Goal: Task Accomplishment & Management: Complete application form

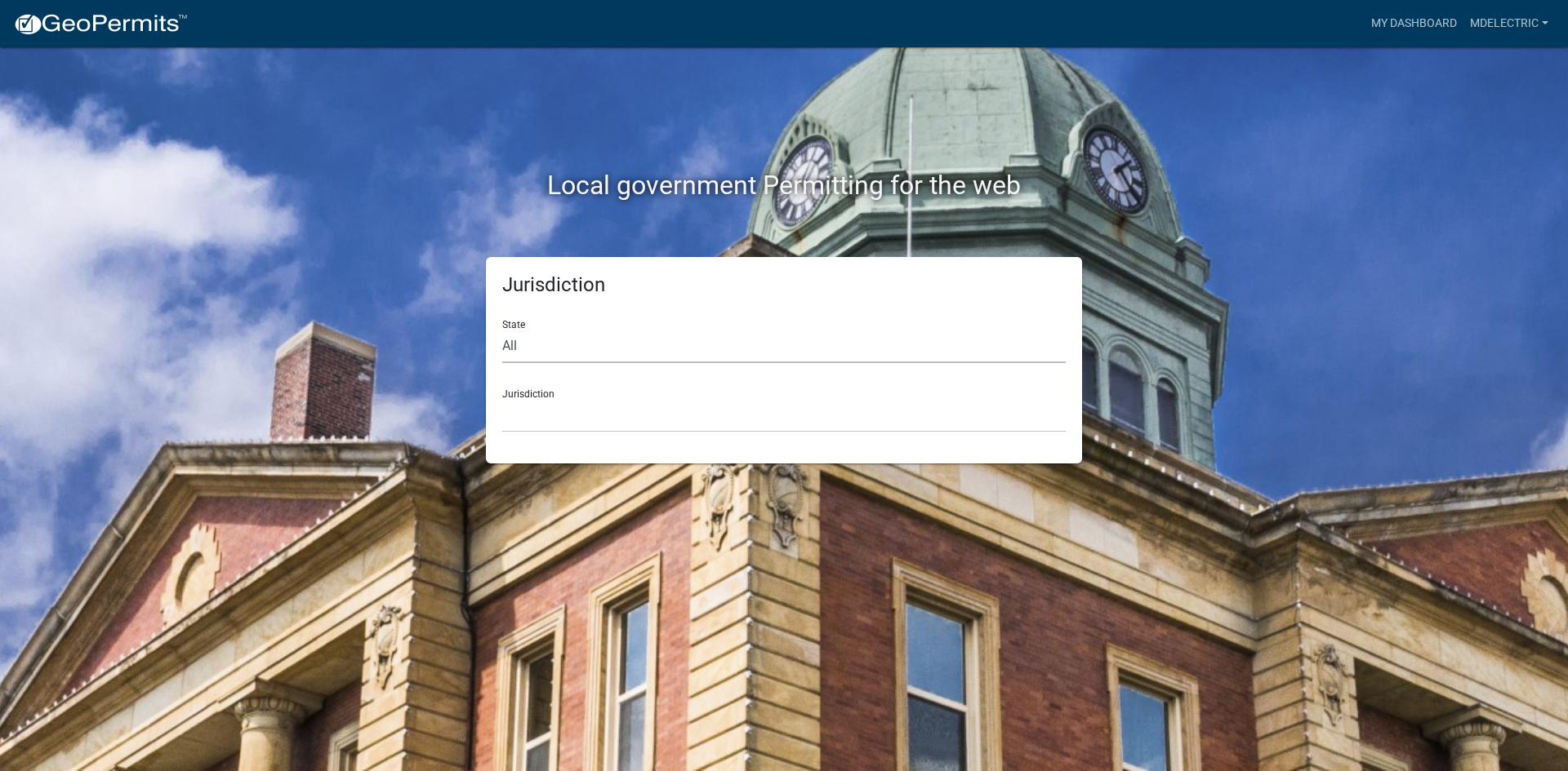
click at [597, 339] on select "All [US_STATE] [US_STATE] [US_STATE] [US_STATE] [US_STATE] [US_STATE] [US_STATE…" at bounding box center [784, 346] width 564 height 33
click at [572, 349] on select "All [US_STATE] [US_STATE] [US_STATE] [US_STATE] [US_STATE] [US_STATE] [US_STATE…" at bounding box center [784, 346] width 564 height 33
click at [546, 424] on select "[GEOGRAPHIC_DATA], [US_STATE] [GEOGRAPHIC_DATA], [US_STATE][PERSON_NAME][GEOGRA…" at bounding box center [784, 416] width 564 height 33
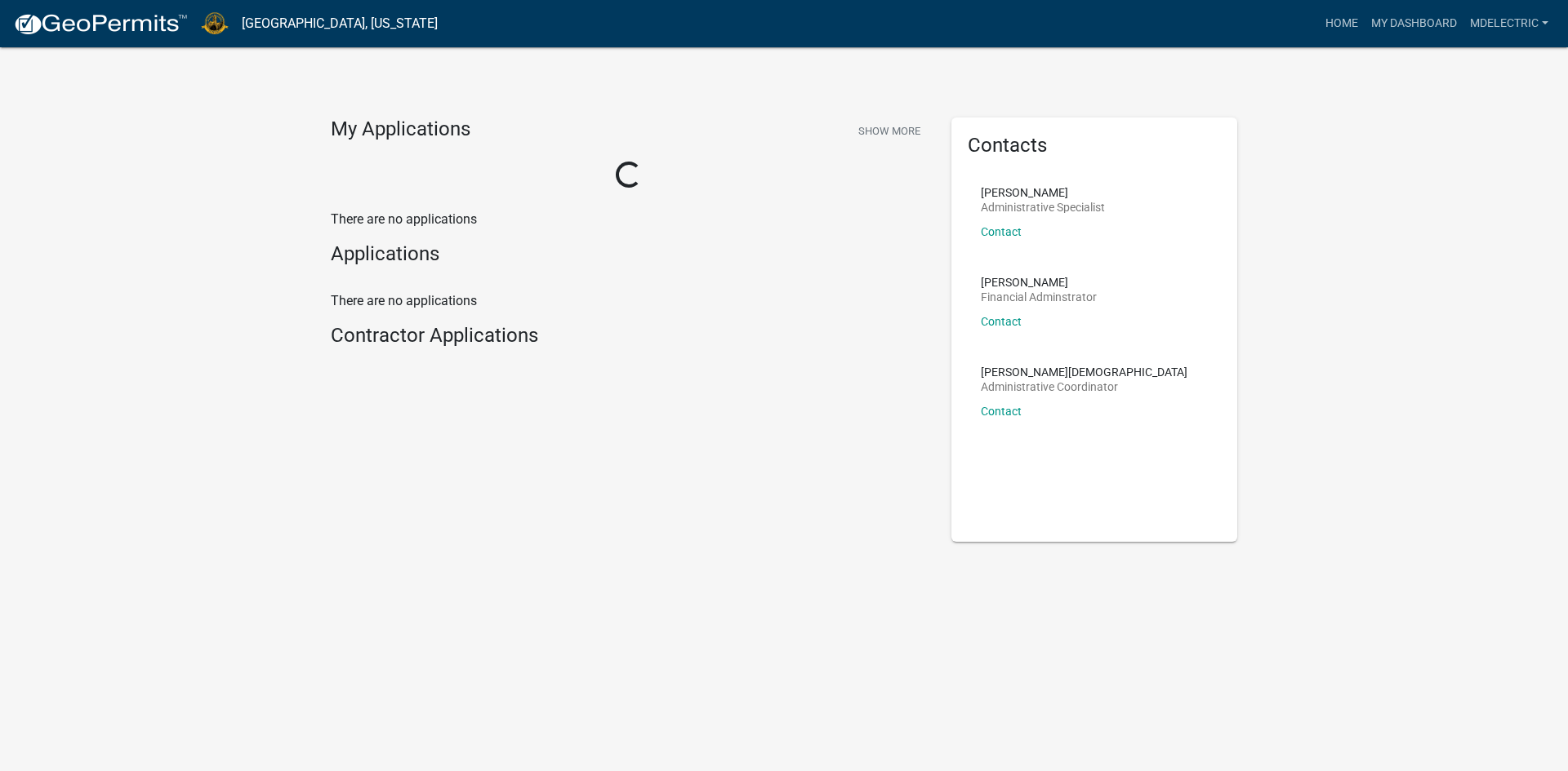
click at [1043, 67] on div "My Applications Show More Loading... There are no applications Applications The…" at bounding box center [784, 325] width 1568 height 650
click at [400, 160] on div "My Applications Show More There are no applications" at bounding box center [629, 156] width 621 height 77
click at [1416, 23] on link "My Dashboard" at bounding box center [1414, 24] width 99 height 31
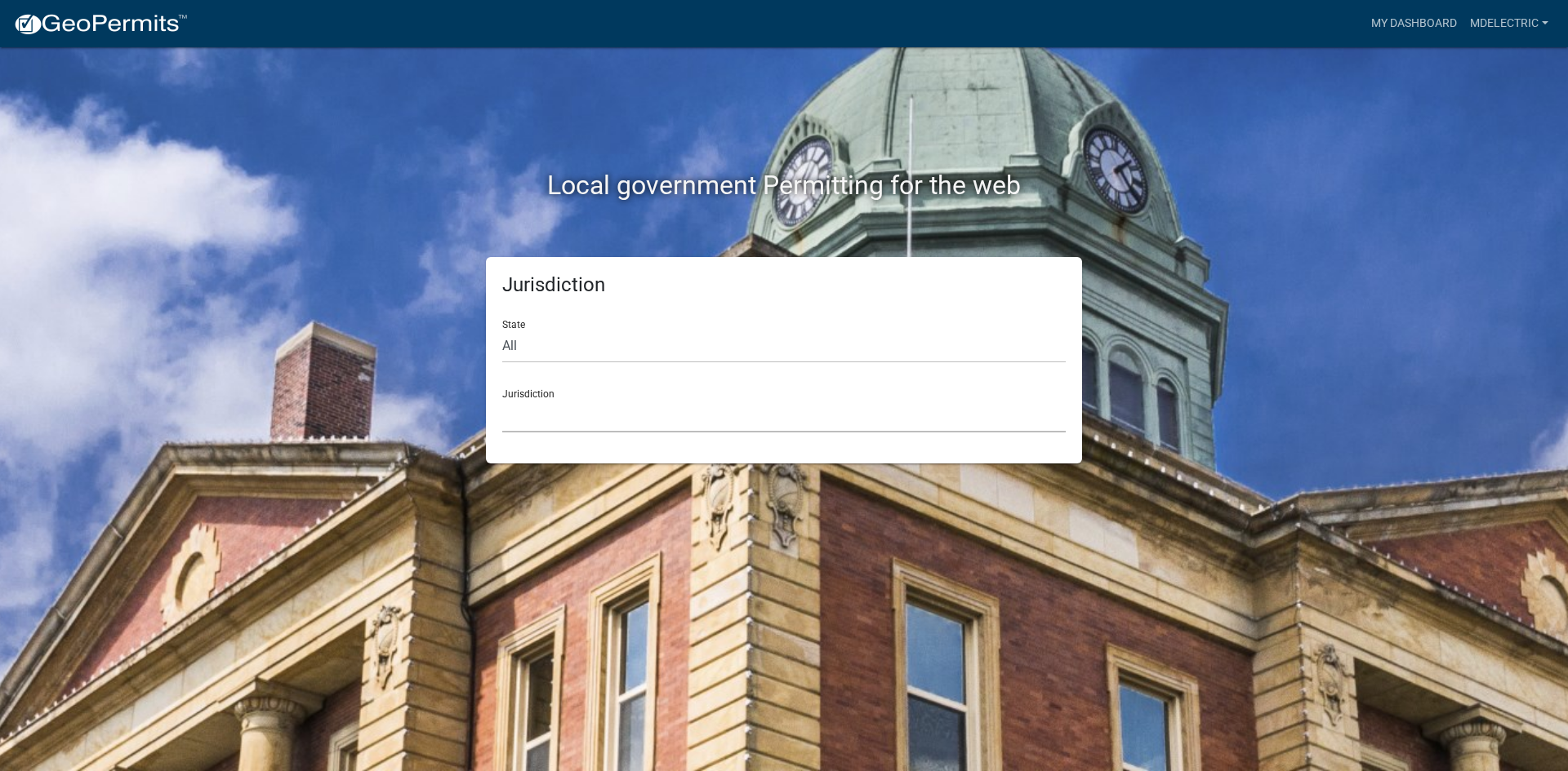
click at [563, 421] on select "[GEOGRAPHIC_DATA], [US_STATE] [GEOGRAPHIC_DATA], [US_STATE][PERSON_NAME][GEOGRA…" at bounding box center [784, 416] width 564 height 33
click at [552, 421] on select "[GEOGRAPHIC_DATA], [US_STATE] [GEOGRAPHIC_DATA], [US_STATE][PERSON_NAME][GEOGRA…" at bounding box center [784, 416] width 564 height 33
